Goal: Task Accomplishment & Management: Use online tool/utility

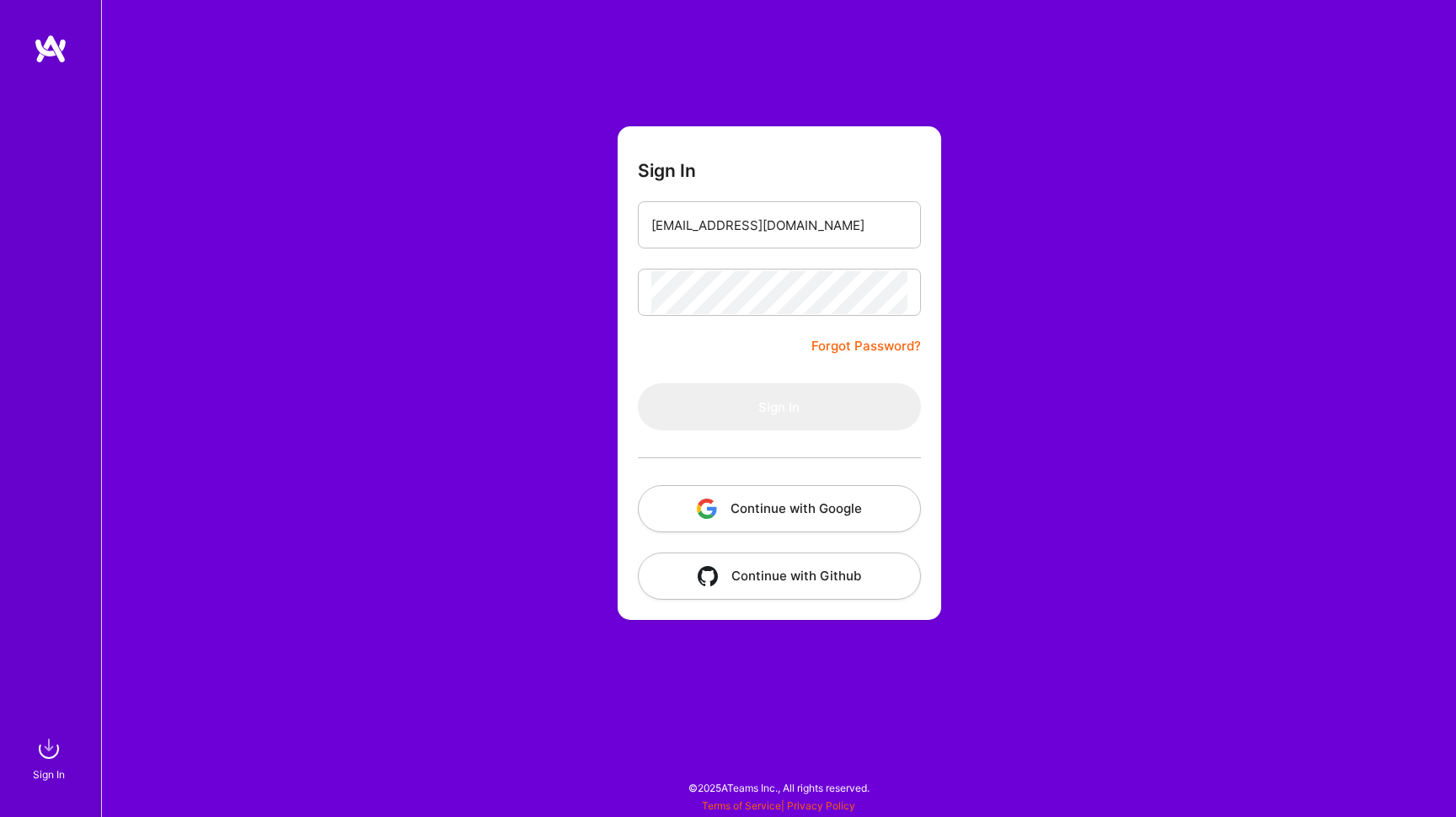
type input "[EMAIL_ADDRESS][DOMAIN_NAME]"
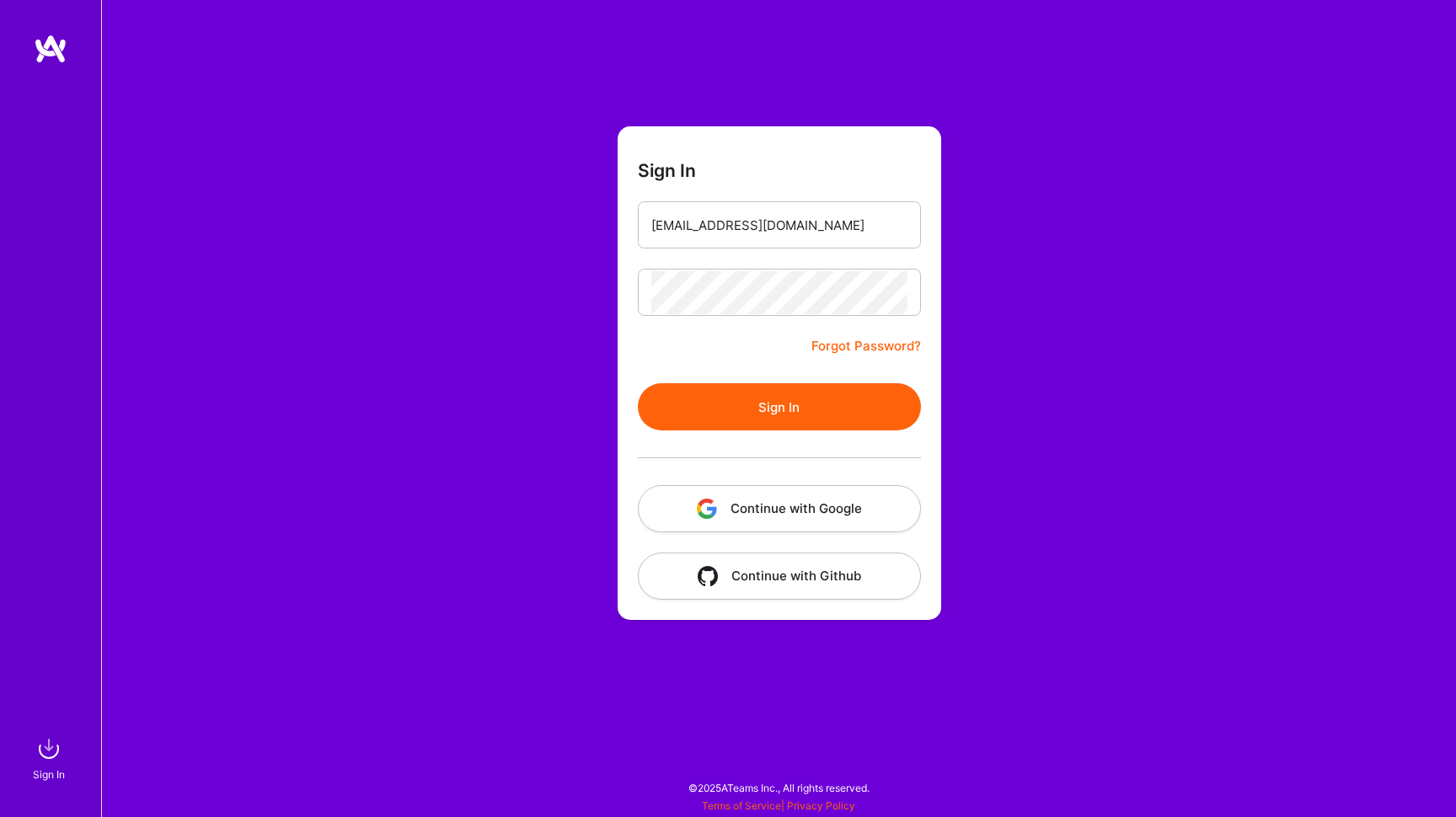
click at [759, 396] on button "Sign In" at bounding box center [779, 407] width 283 height 48
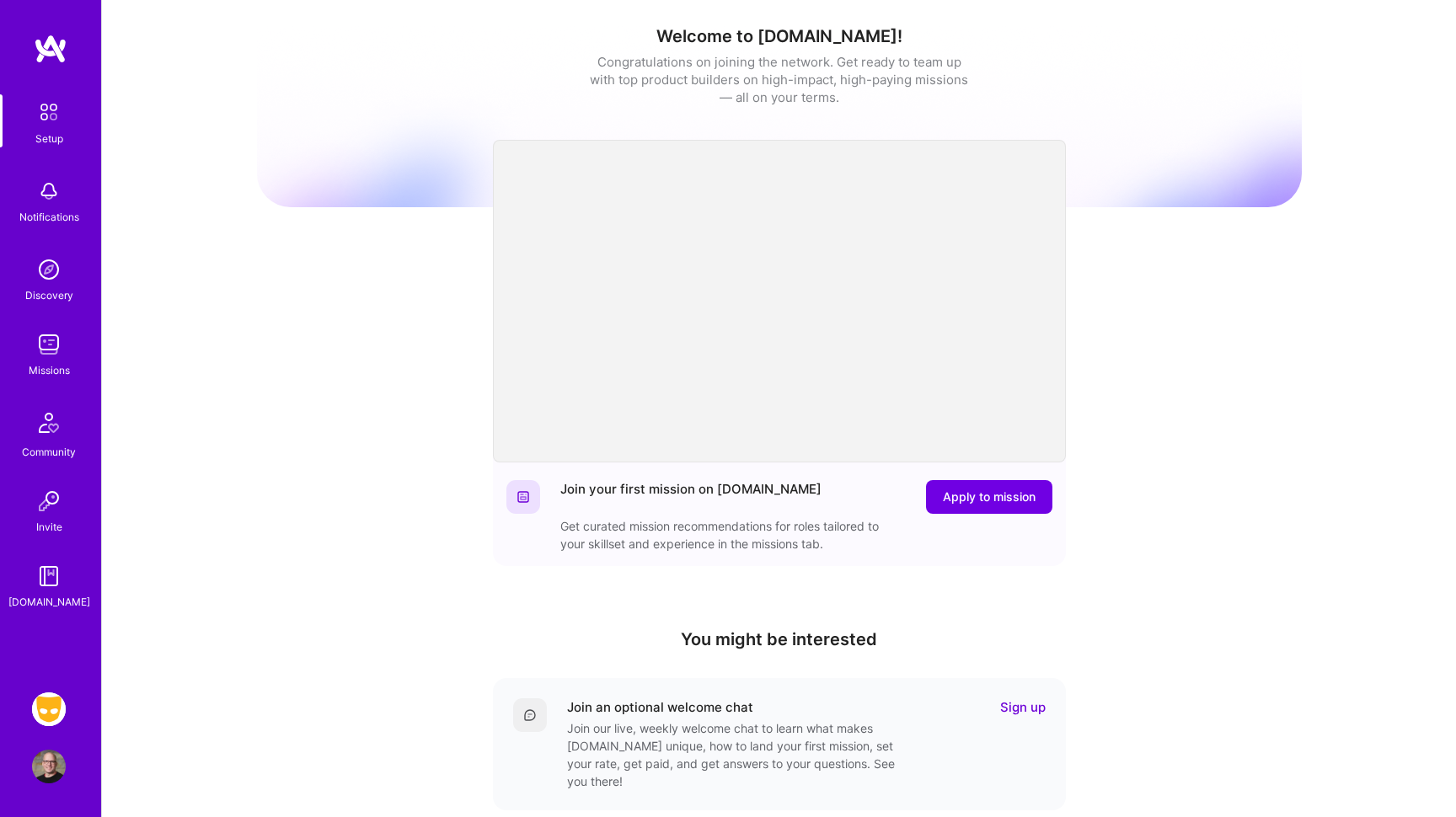
click at [48, 703] on img at bounding box center [49, 709] width 34 height 34
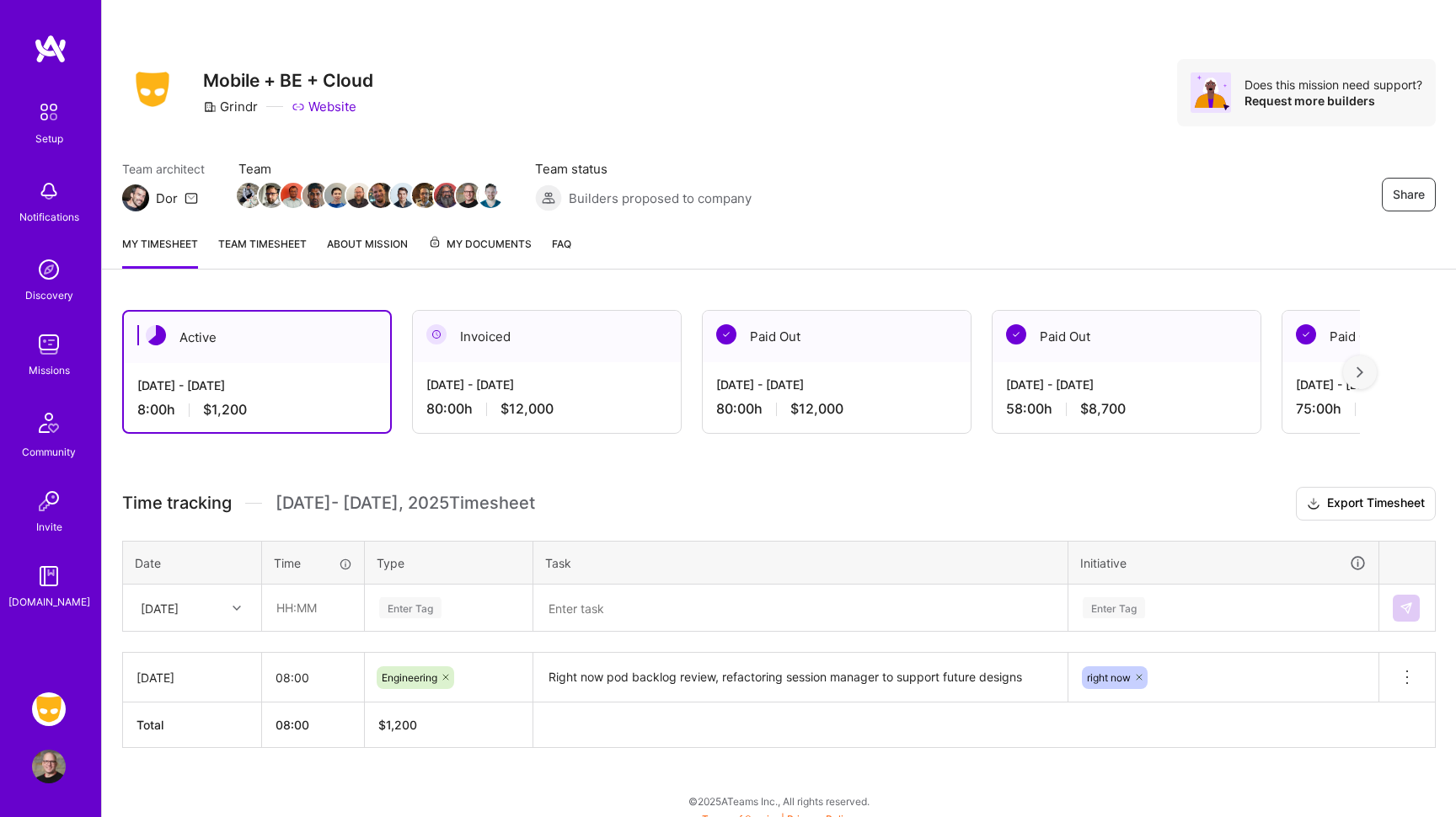
click at [234, 608] on icon at bounding box center [237, 608] width 8 height 8
click at [193, 714] on div "[DATE]" at bounding box center [192, 718] width 137 height 31
click at [307, 600] on input "text" at bounding box center [313, 607] width 100 height 45
type input "08:00"
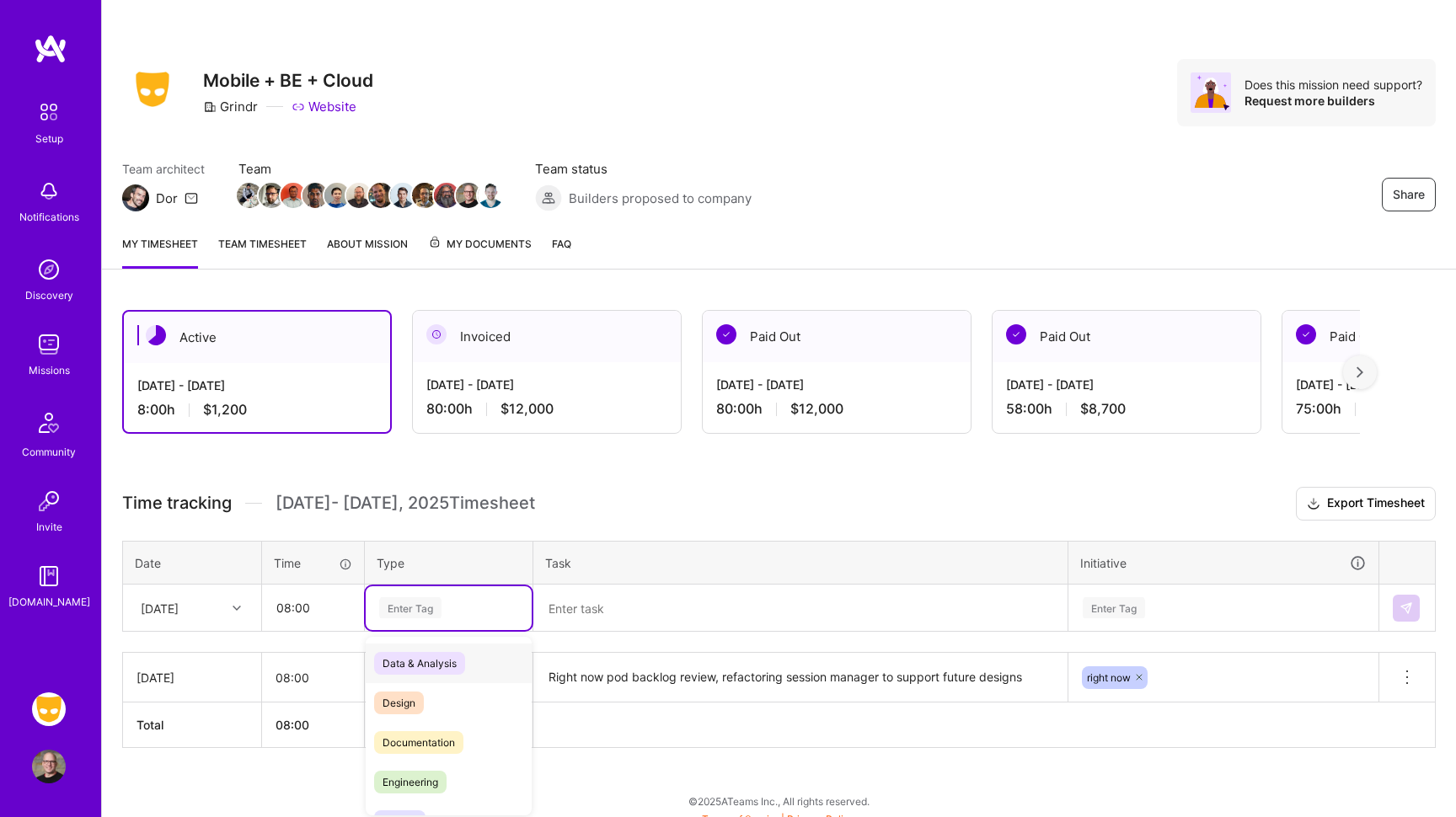
scroll to position [14, 0]
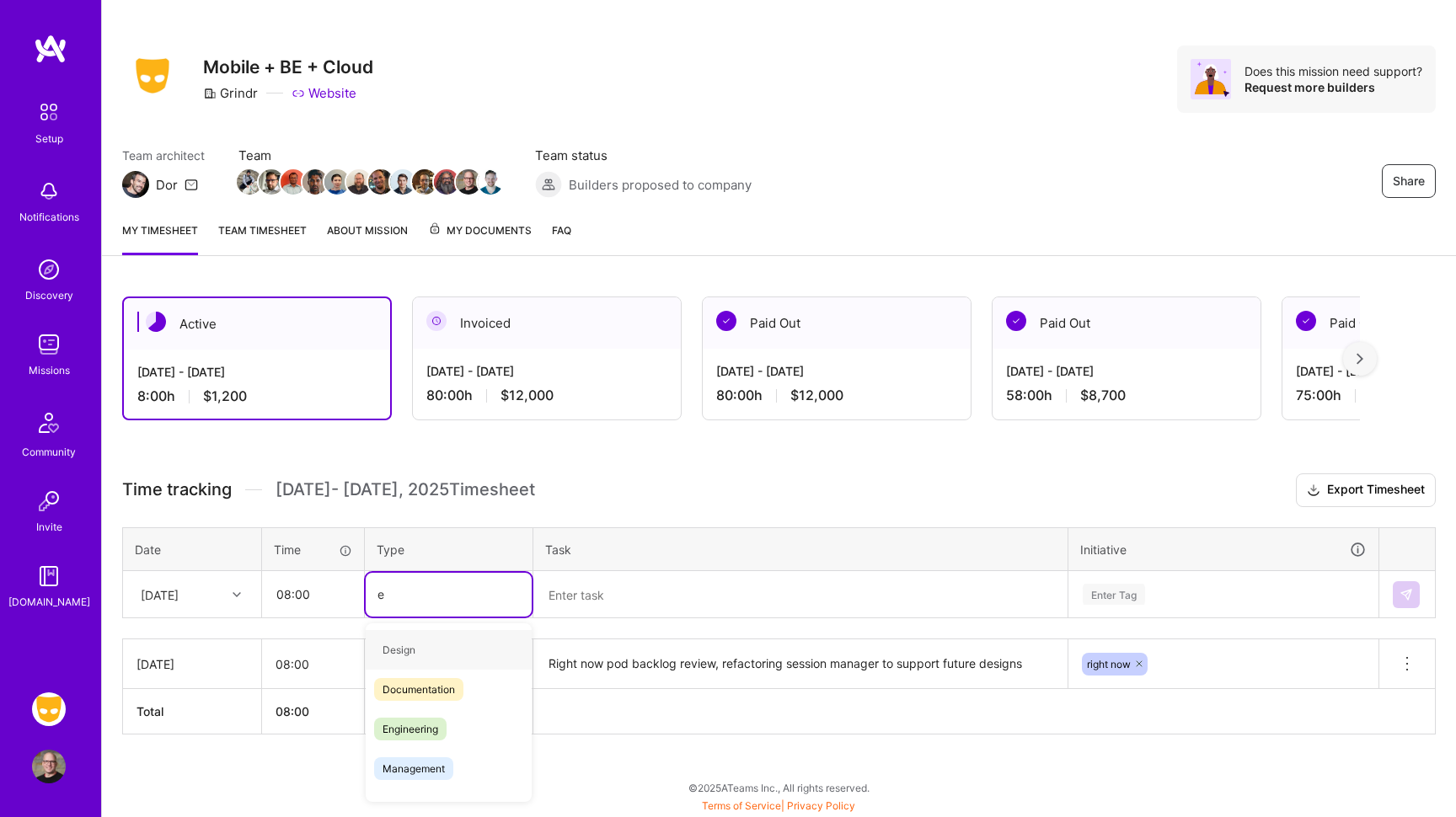
type input "en"
click at [409, 696] on span "Engineering" at bounding box center [409, 690] width 72 height 23
click at [578, 600] on textarea at bounding box center [800, 595] width 531 height 44
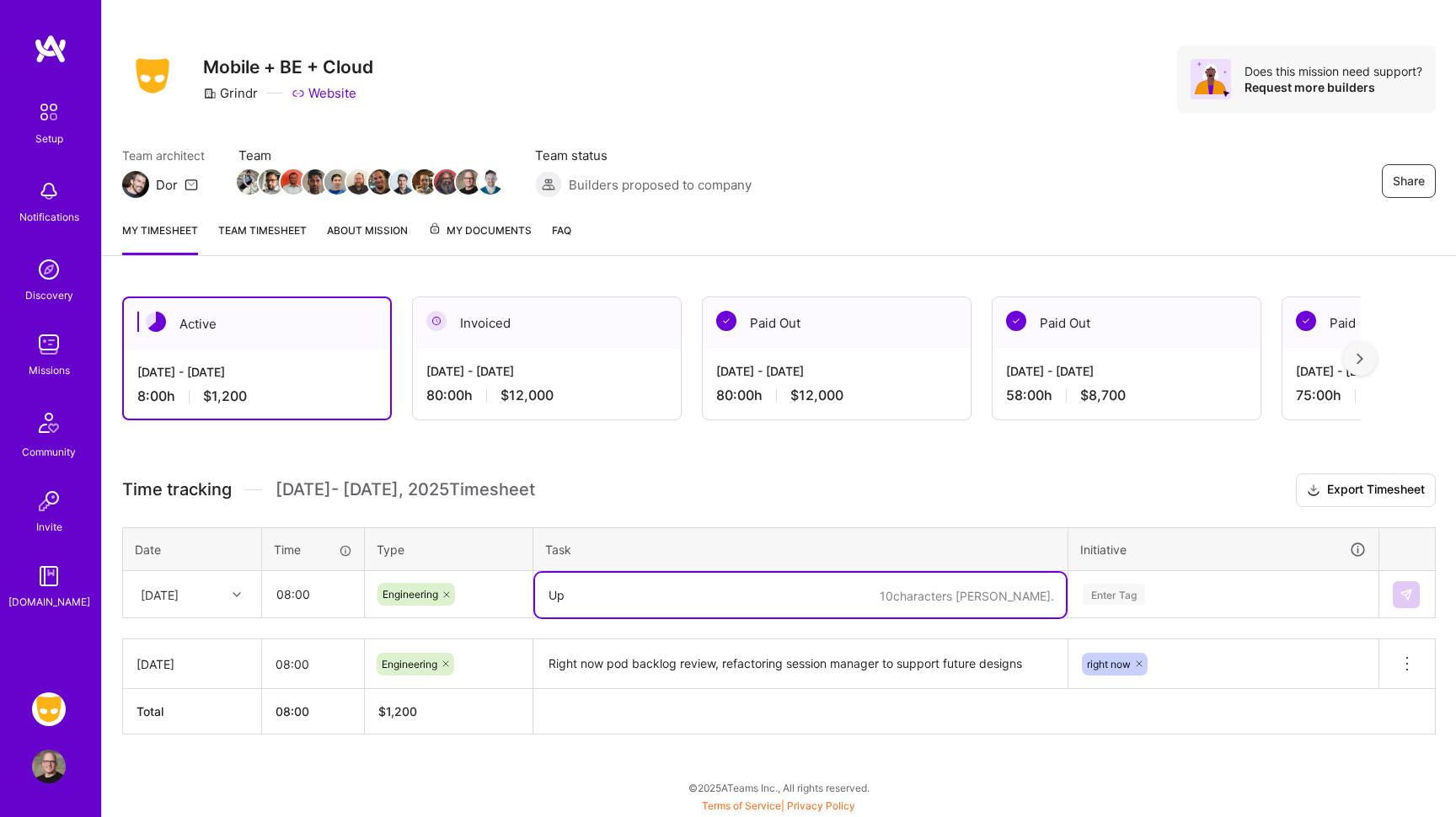
type textarea "U"
type textarea "Bug hunting ux bugs in the newly created RN session manager sheet"
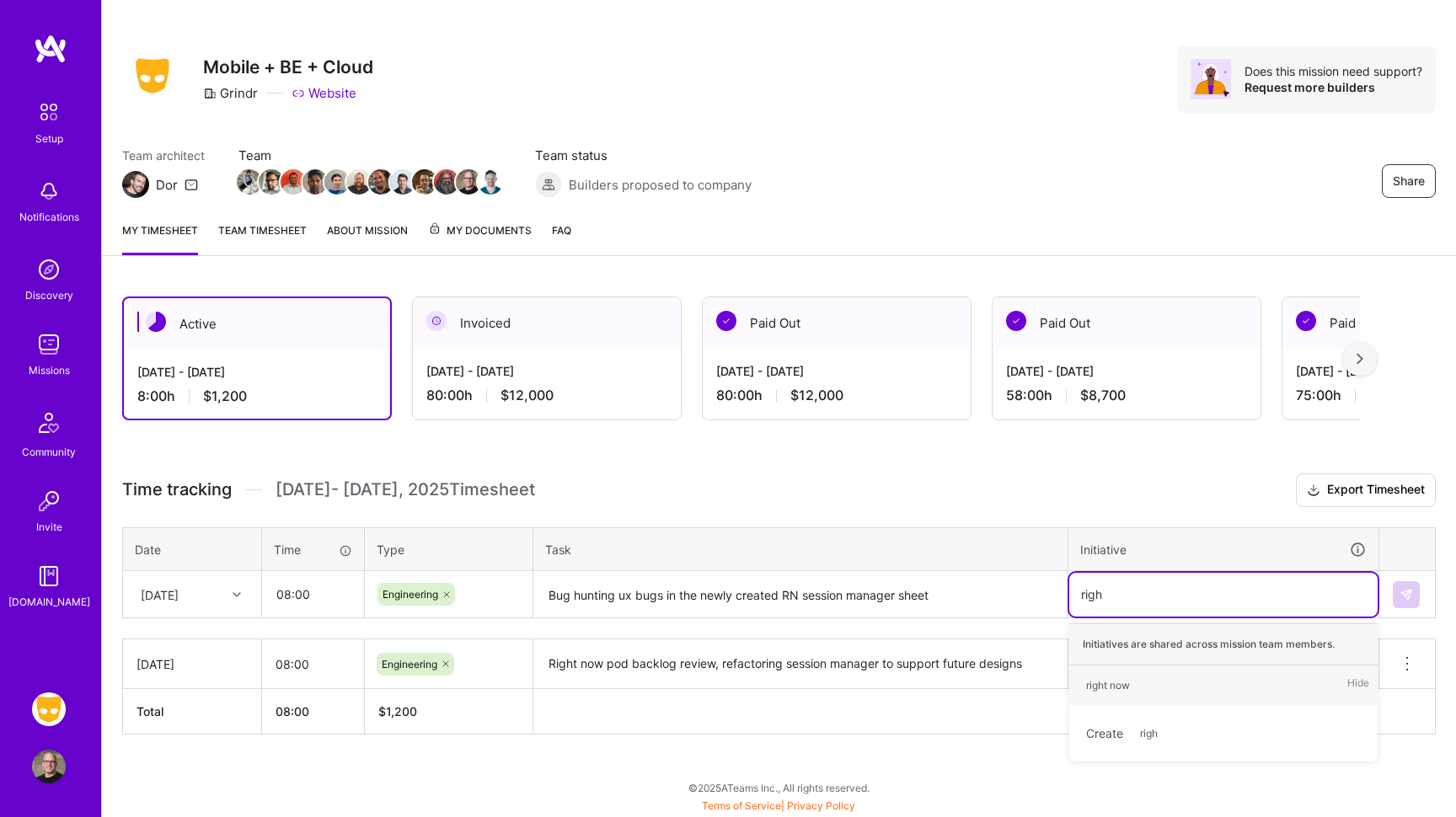
type input "right"
click at [1097, 685] on div "right now" at bounding box center [1109, 685] width 44 height 18
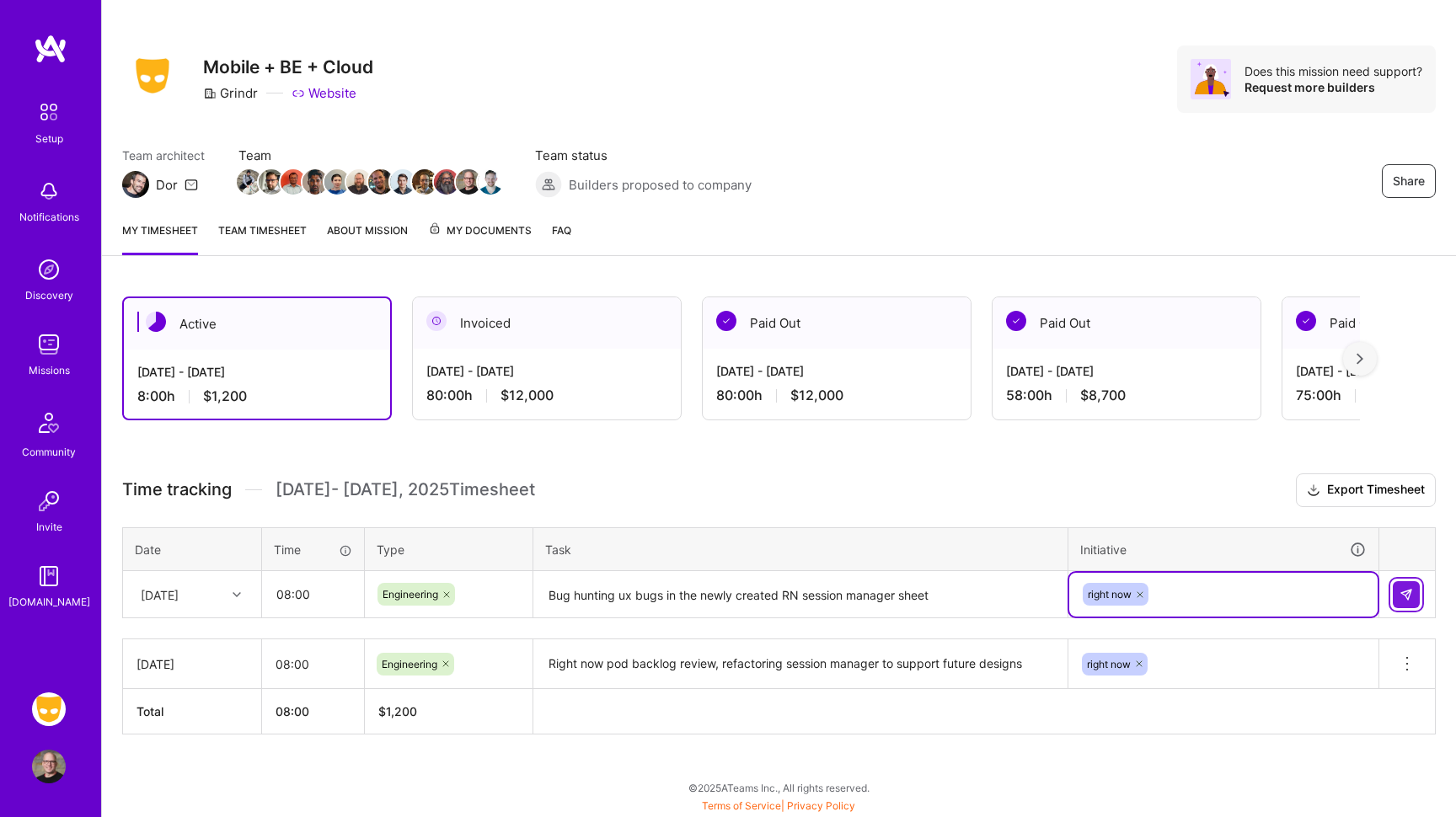
click at [1406, 593] on img at bounding box center [1407, 594] width 14 height 14
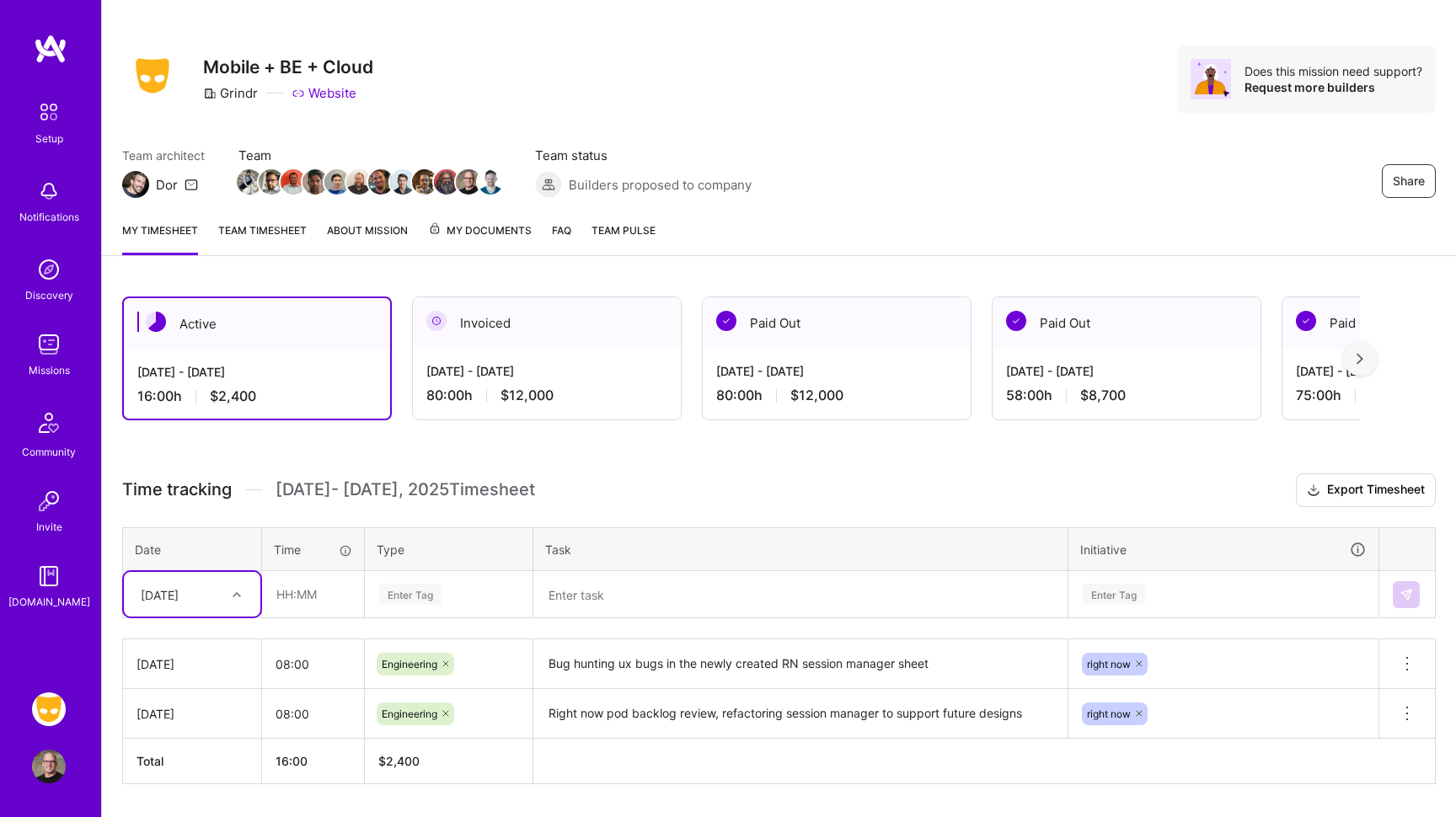
click at [240, 591] on icon at bounding box center [237, 594] width 8 height 8
click at [206, 707] on div "[DATE]" at bounding box center [192, 704] width 137 height 31
click at [332, 600] on input "text" at bounding box center [313, 594] width 100 height 45
type input "08:00"
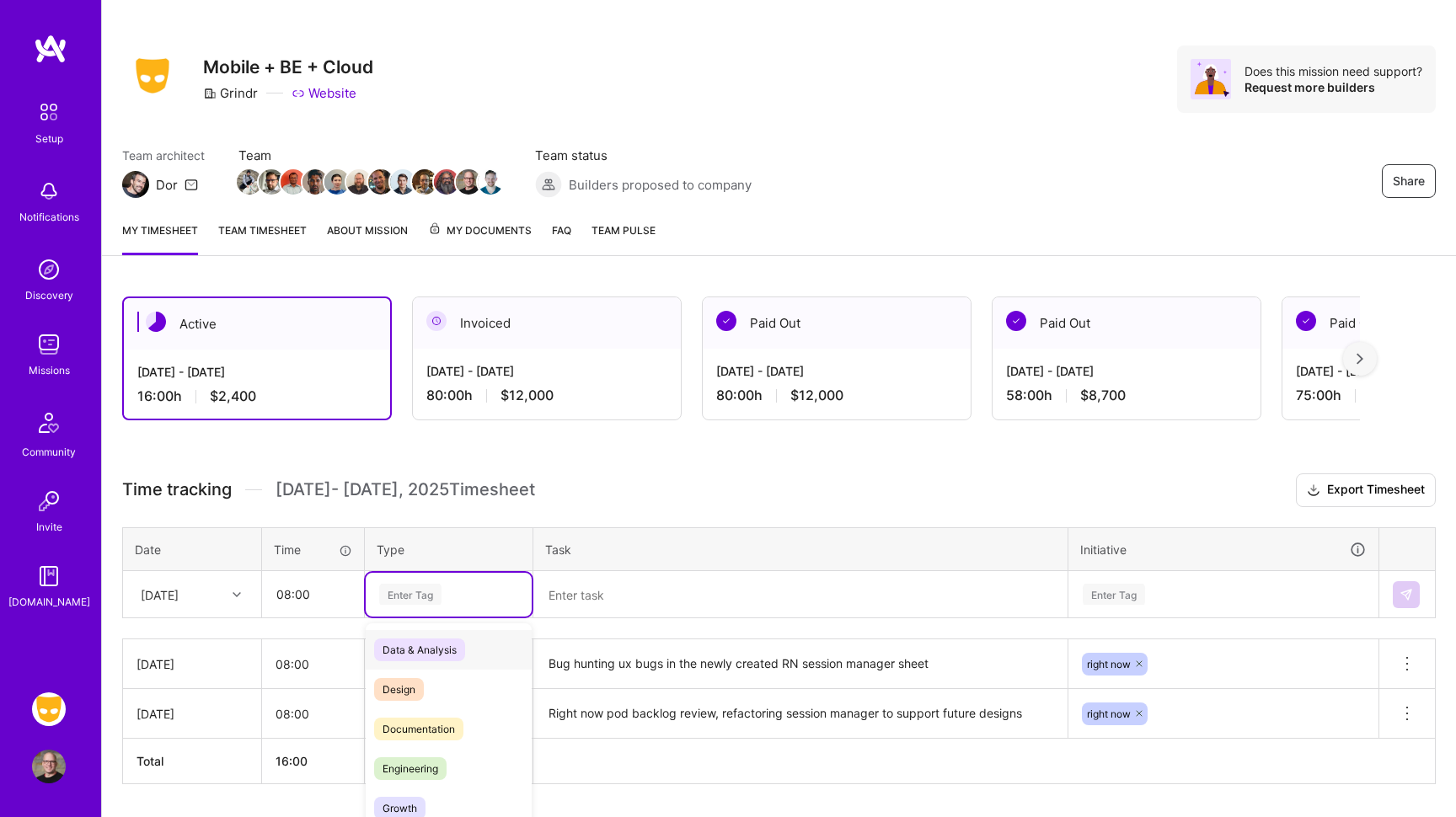
scroll to position [63, 0]
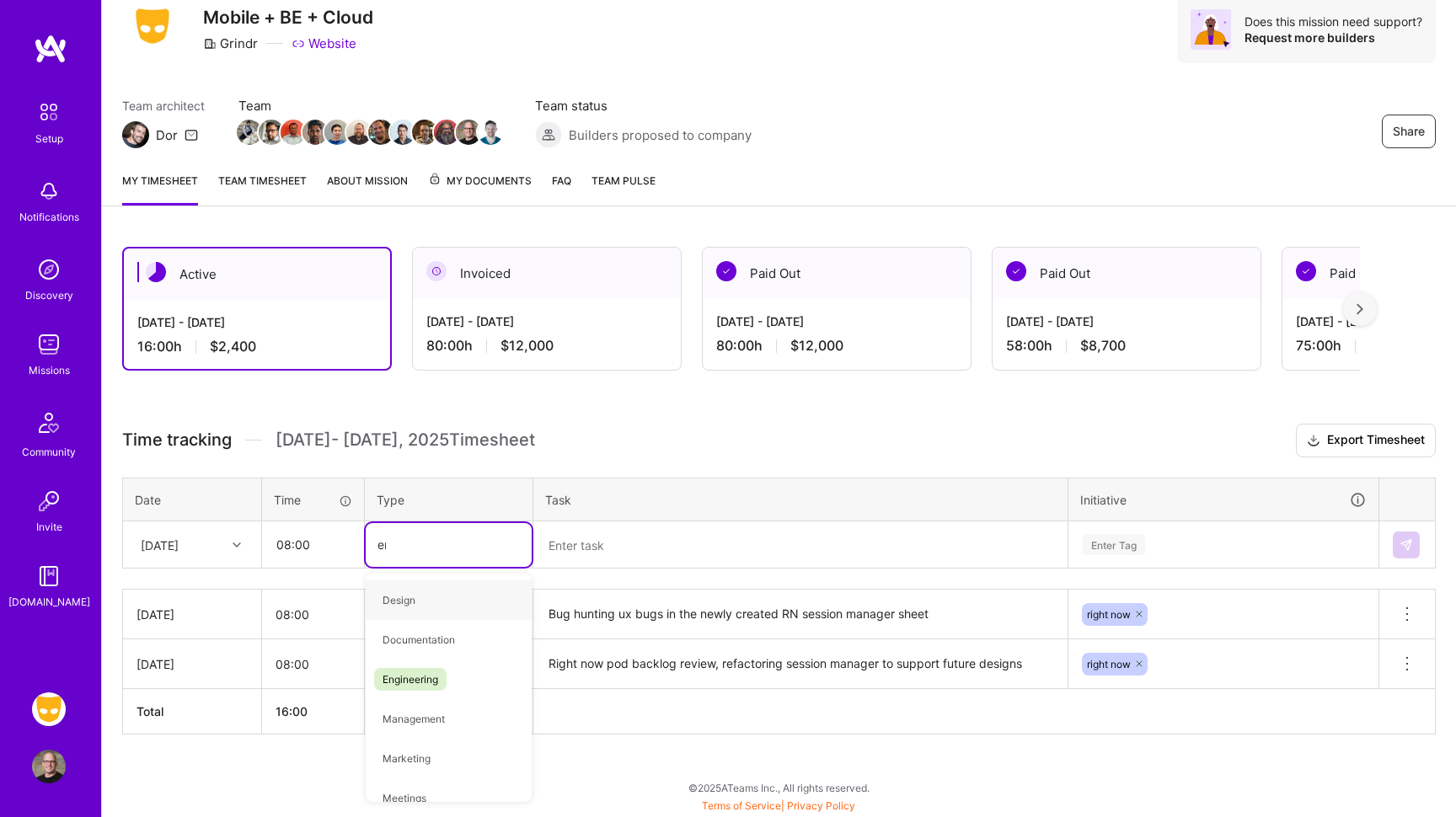
type input "eng"
click at [424, 606] on span "Engineering" at bounding box center [409, 600] width 72 height 23
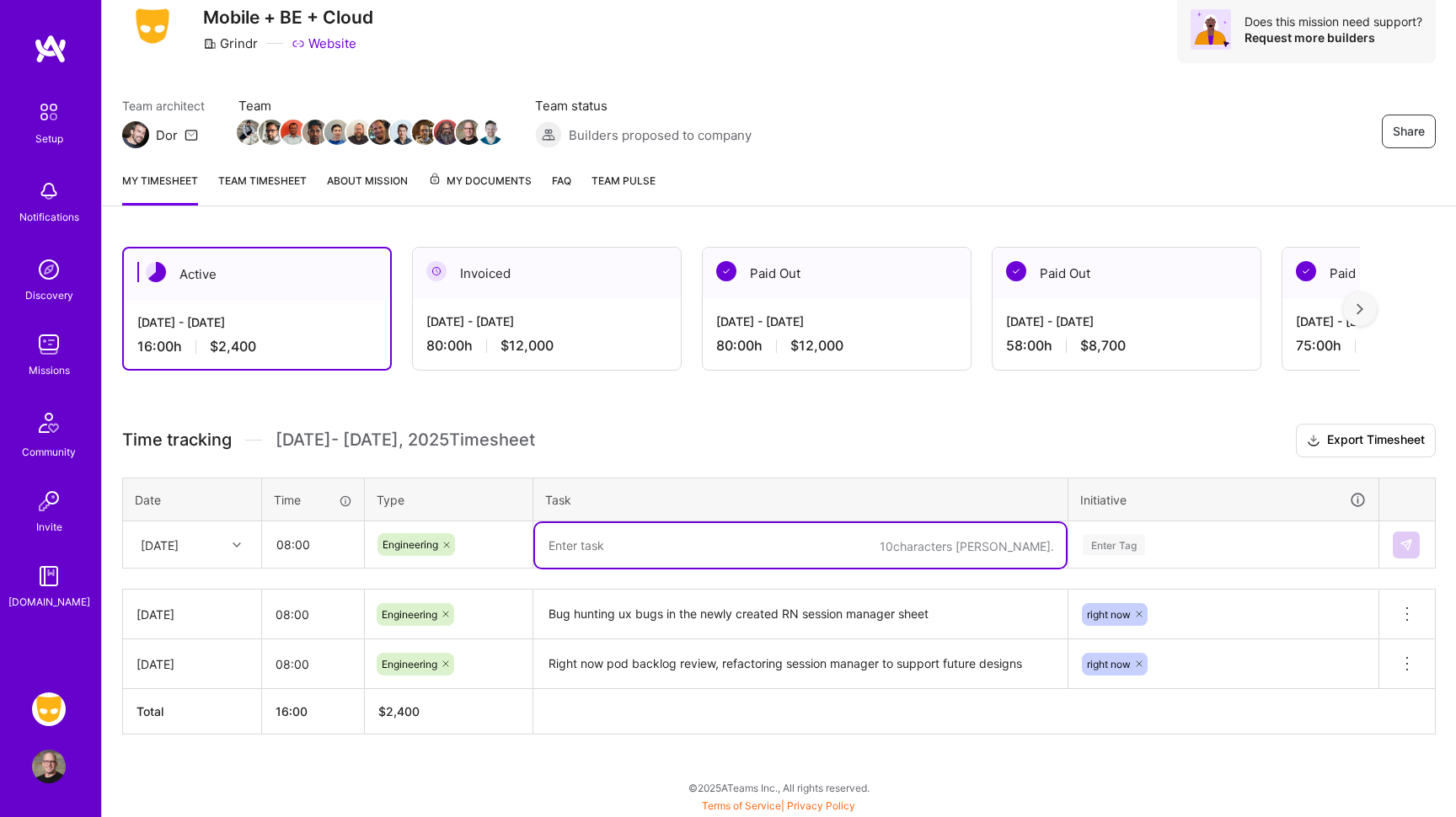
click at [573, 549] on textarea at bounding box center [800, 545] width 531 height 45
type textarea "Updated editing behavior to match old behavior on new session manager post edit…"
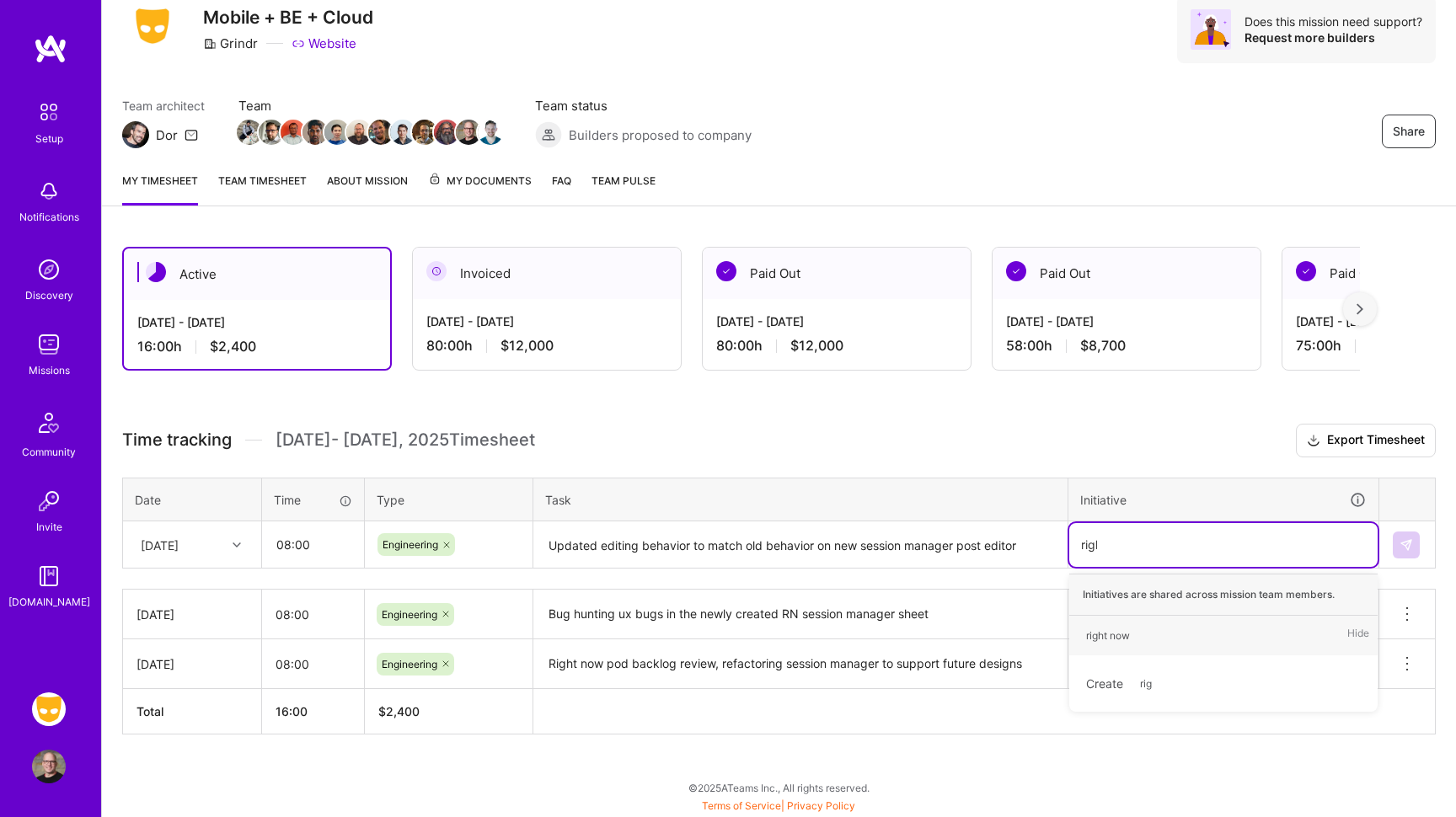
type input "right"
click at [1108, 638] on div "right now" at bounding box center [1109, 635] width 44 height 18
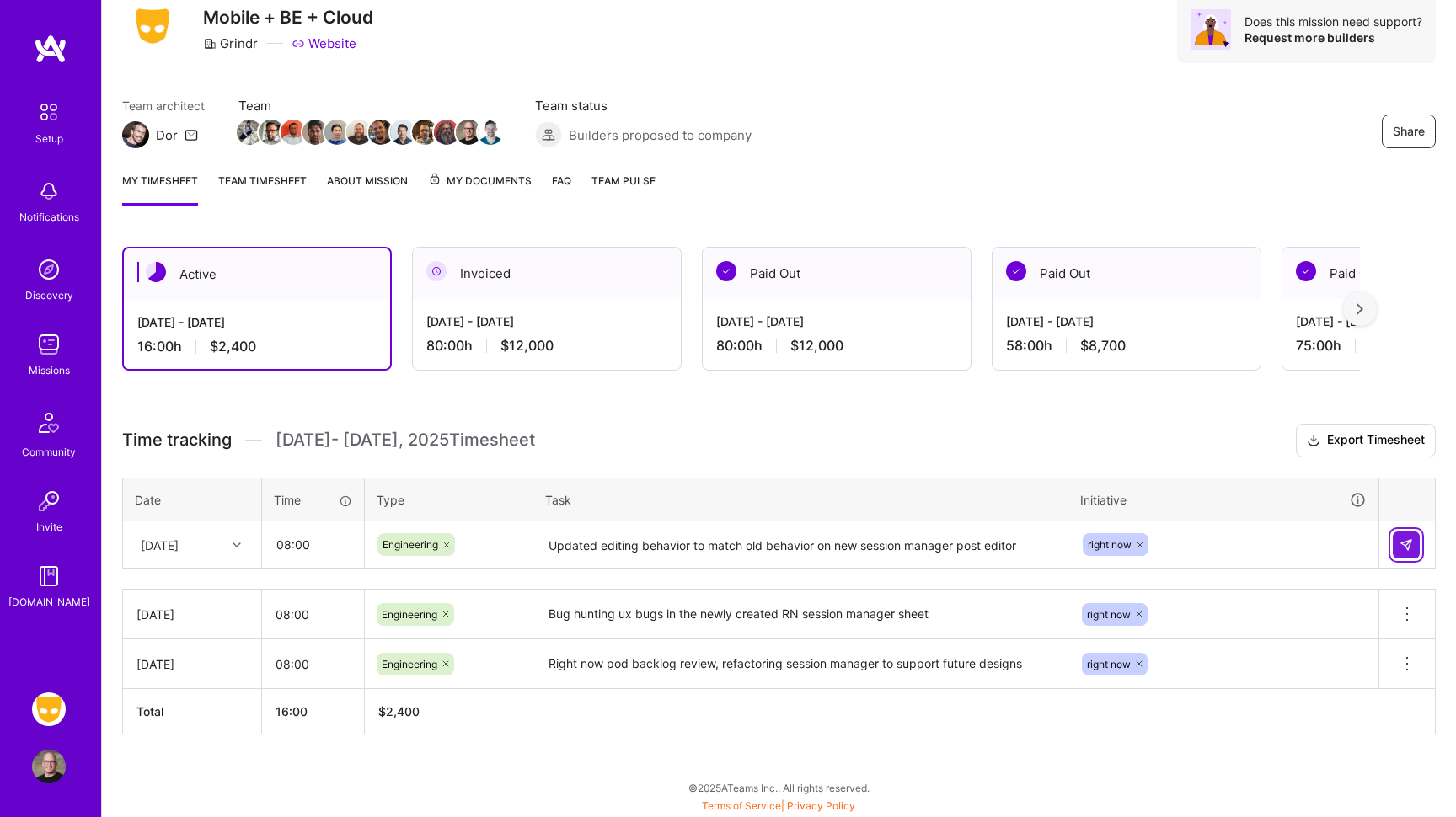
click at [1409, 538] on img at bounding box center [1407, 545] width 14 height 14
